Goal: Navigation & Orientation: Understand site structure

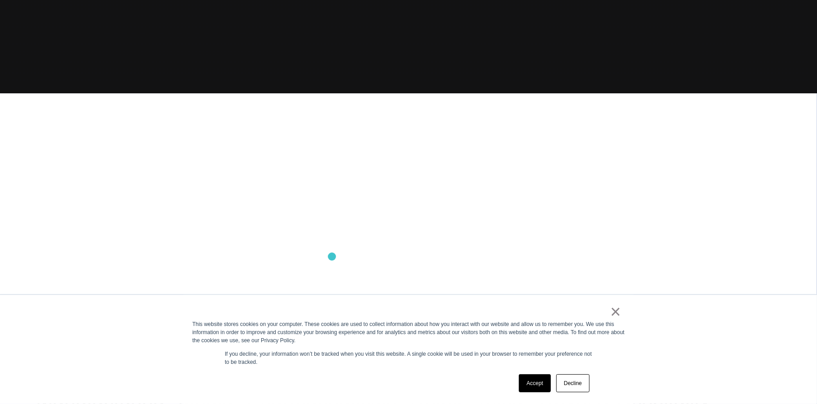
scroll to position [315, 0]
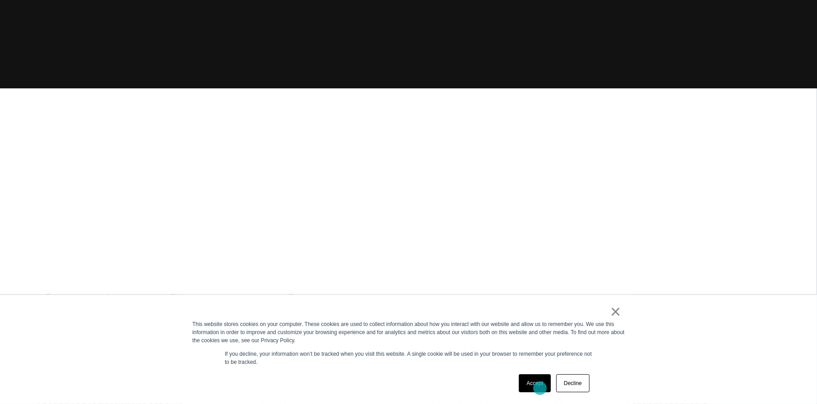
click at [540, 388] on link "Accept" at bounding box center [535, 383] width 32 height 18
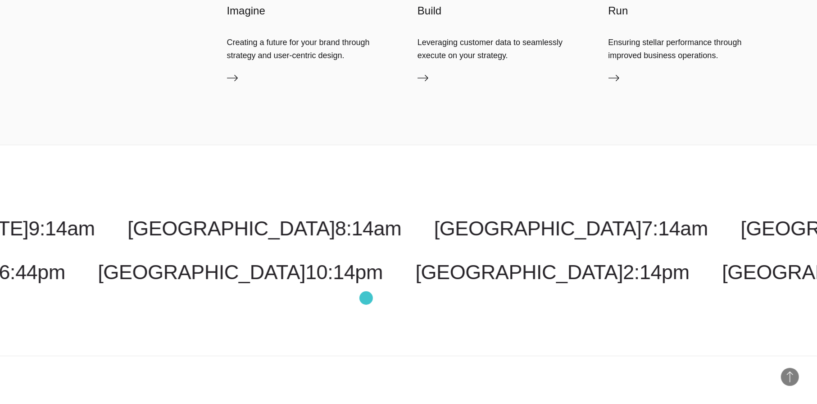
scroll to position [2805, 0]
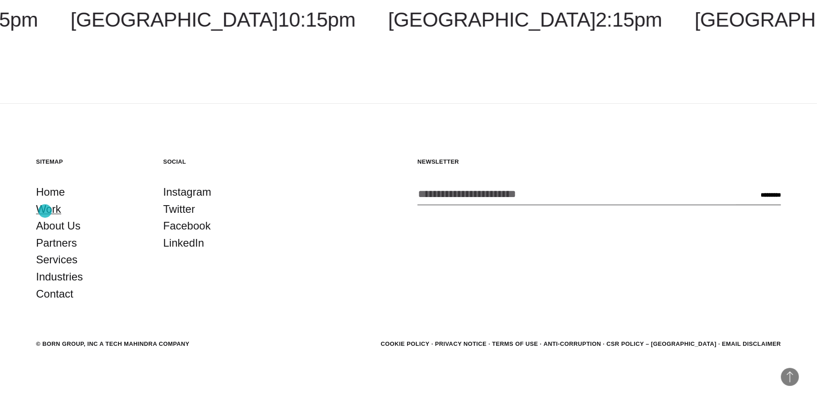
click at [45, 211] on link "Work" at bounding box center [48, 208] width 25 height 17
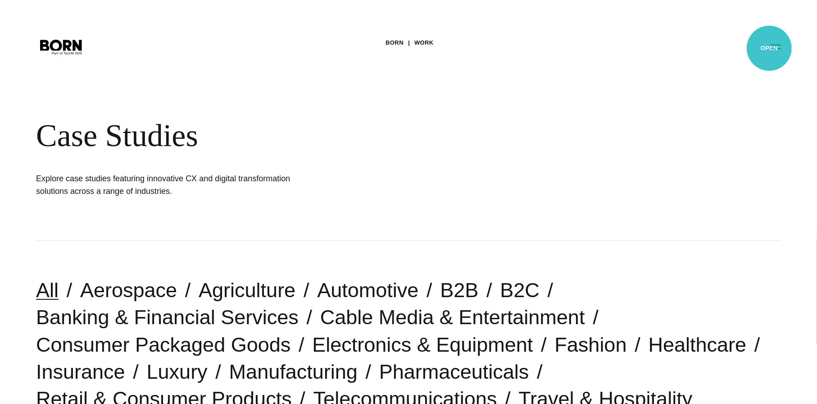
click at [769, 48] on button "Primary Menu" at bounding box center [776, 46] width 22 height 19
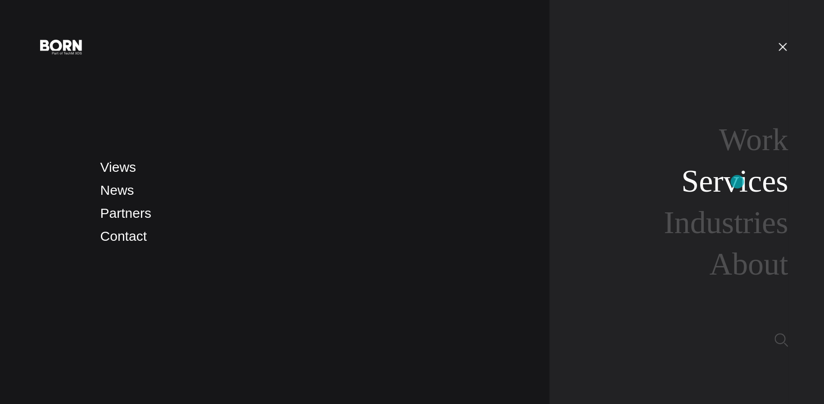
click at [737, 181] on link "Services" at bounding box center [734, 180] width 107 height 35
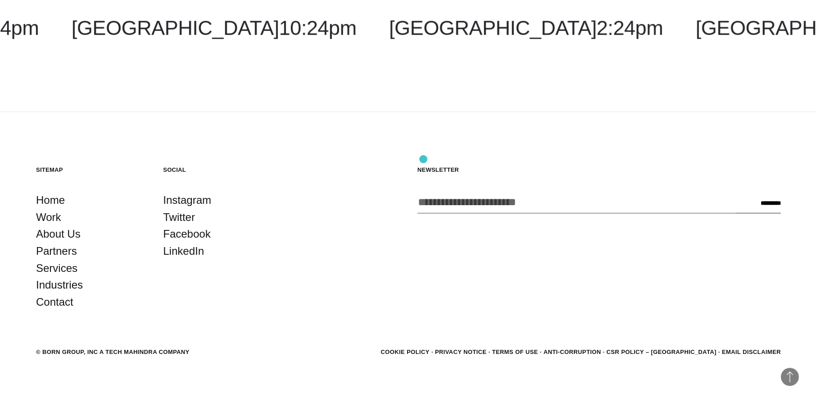
scroll to position [1894, 0]
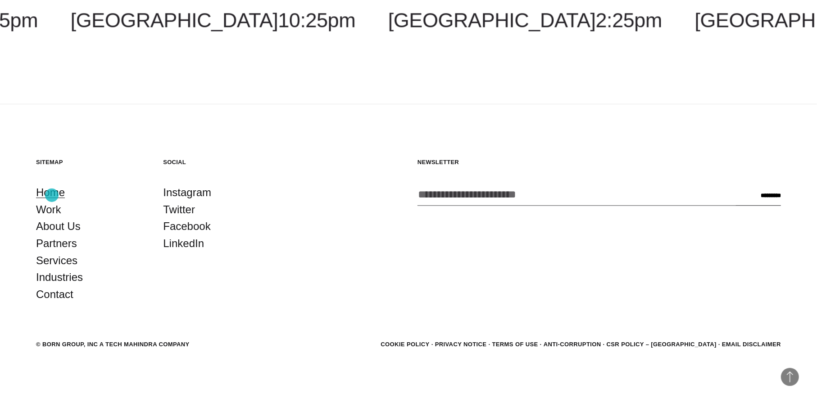
click at [52, 195] on link "Home" at bounding box center [50, 192] width 29 height 17
